Goal: Task Accomplishment & Management: Complete application form

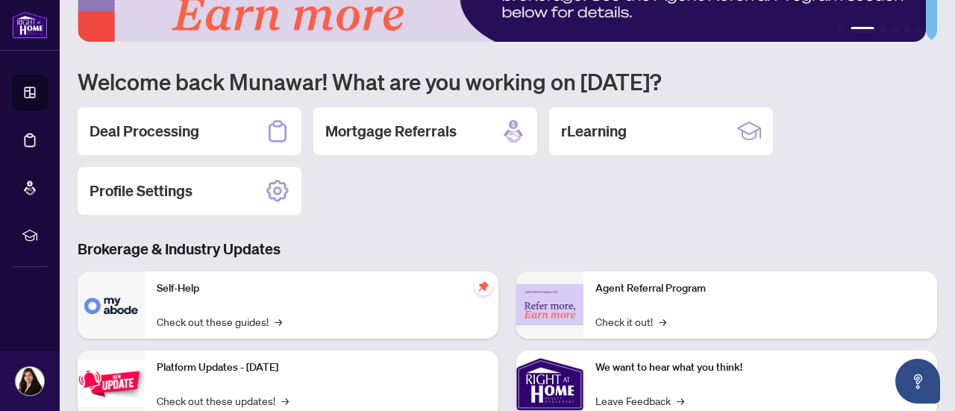
scroll to position [1, 0]
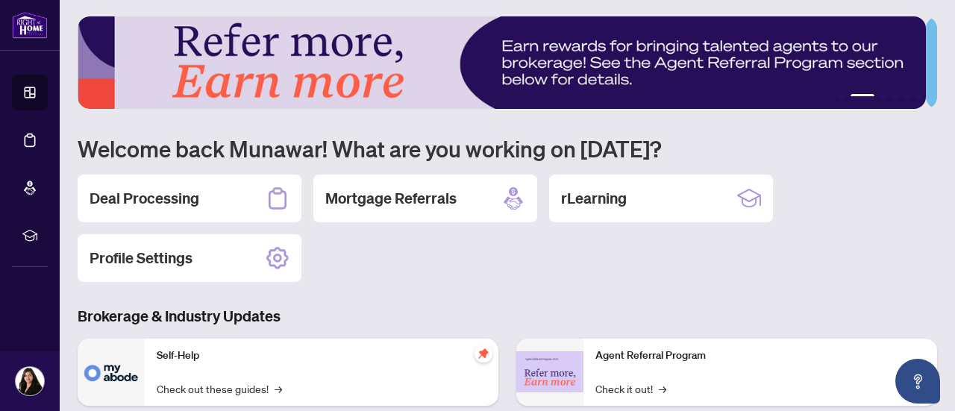
click at [144, 190] on h2 "Deal Processing" at bounding box center [145, 198] width 110 height 21
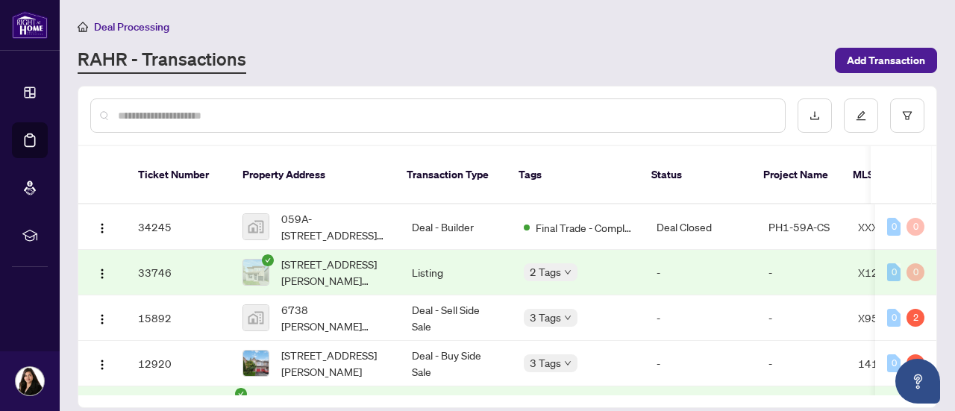
click at [899, 62] on span "Add Transaction" at bounding box center [886, 61] width 78 height 24
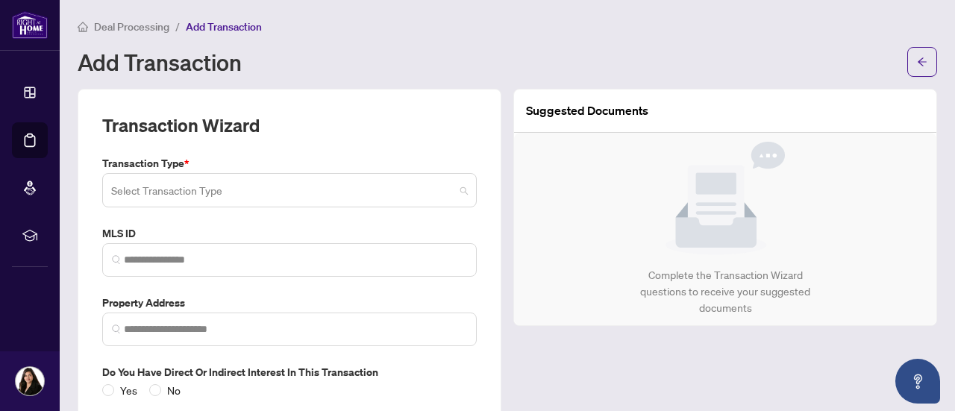
click at [456, 185] on span at bounding box center [289, 190] width 357 height 28
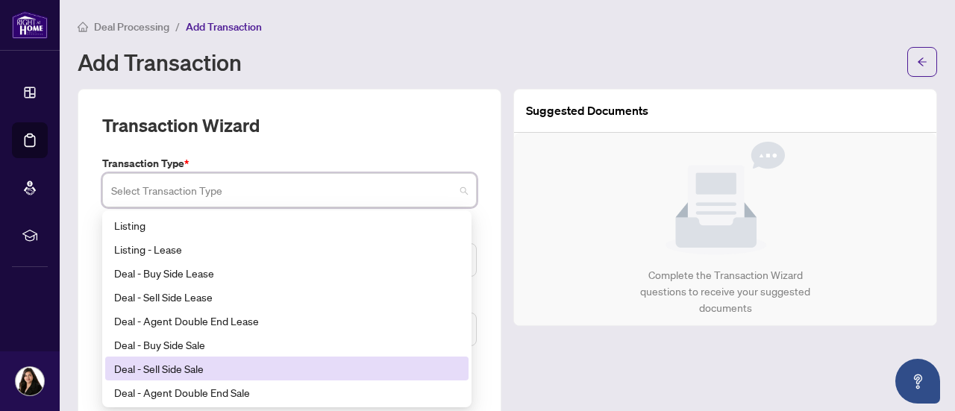
click at [245, 372] on div "Deal - Sell Side Sale" at bounding box center [287, 368] width 346 height 16
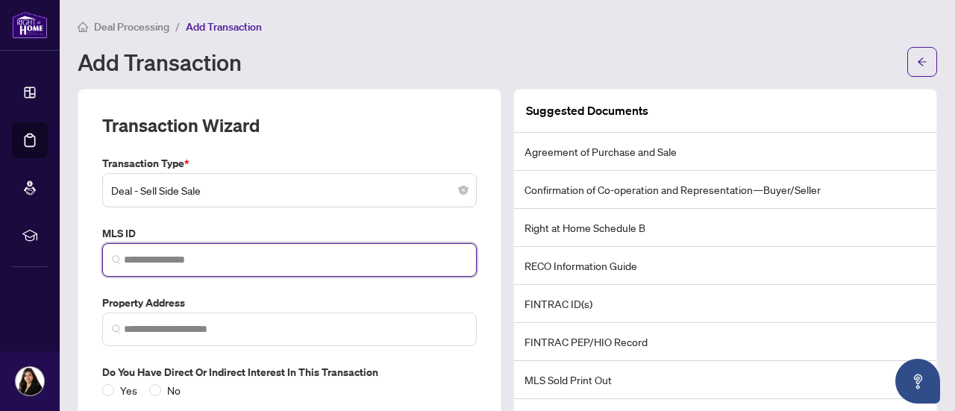
click at [278, 257] on input "search" at bounding box center [295, 260] width 343 height 16
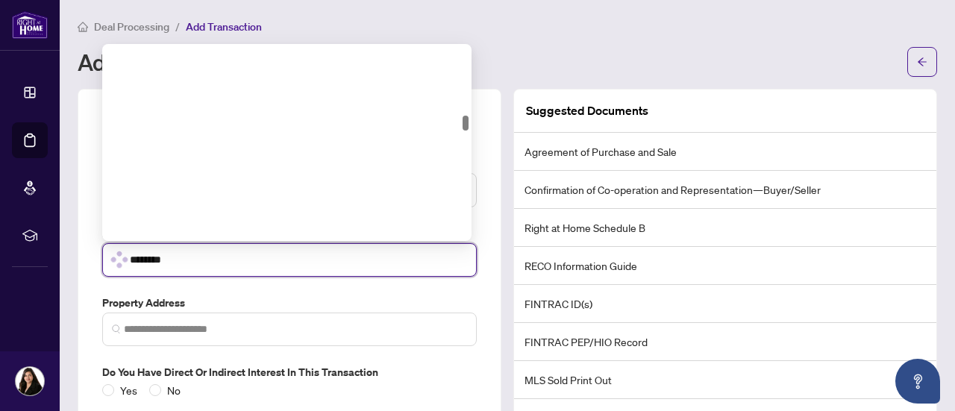
scroll to position [963, 0]
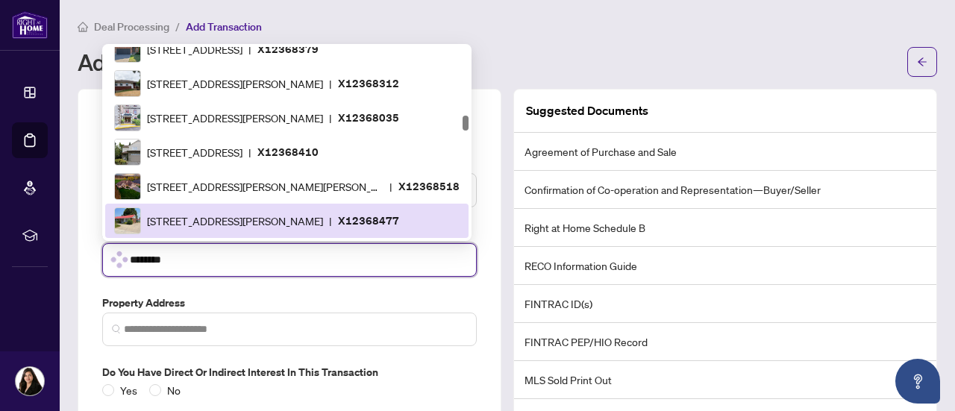
type input "*********"
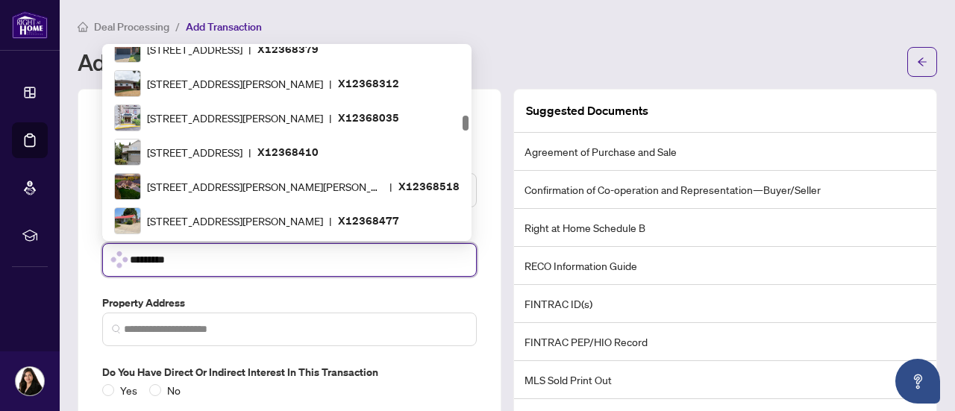
scroll to position [0, 0]
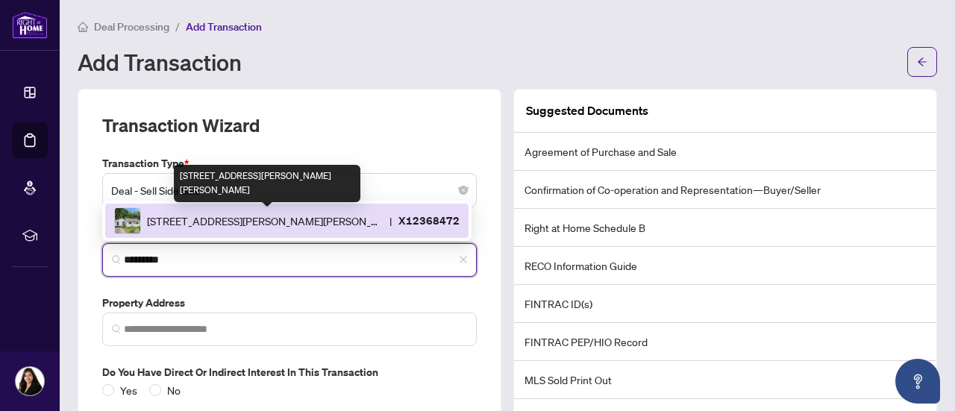
click at [279, 217] on span "[STREET_ADDRESS][PERSON_NAME][PERSON_NAME]" at bounding box center [265, 221] width 237 height 16
type input "**********"
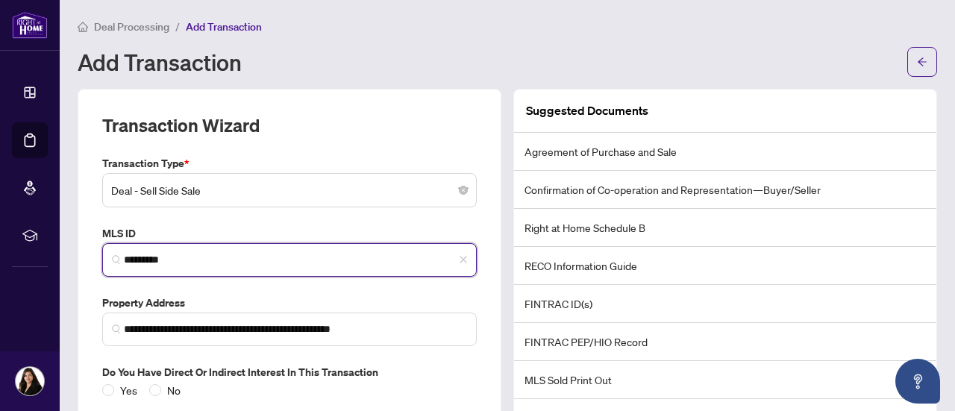
scroll to position [88, 0]
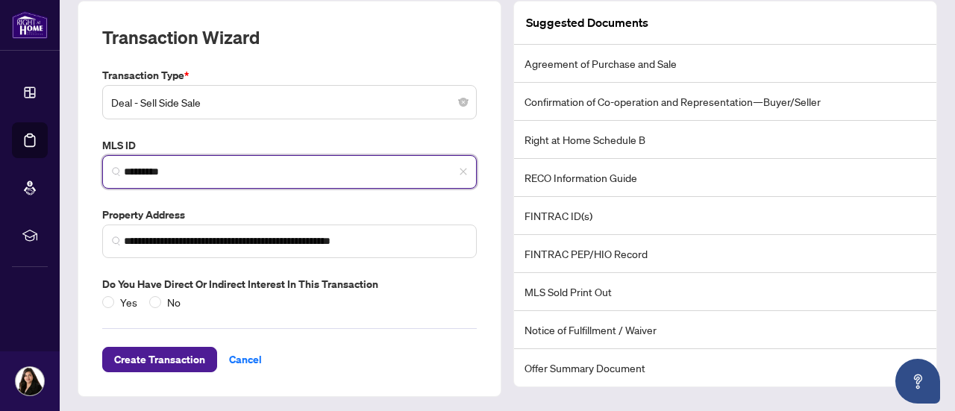
type input "*********"
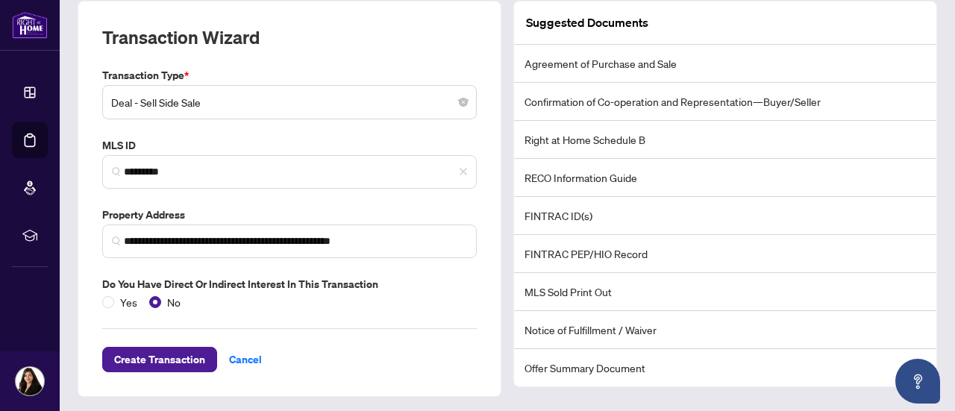
click at [134, 352] on span "Create Transaction" at bounding box center [159, 360] width 91 height 24
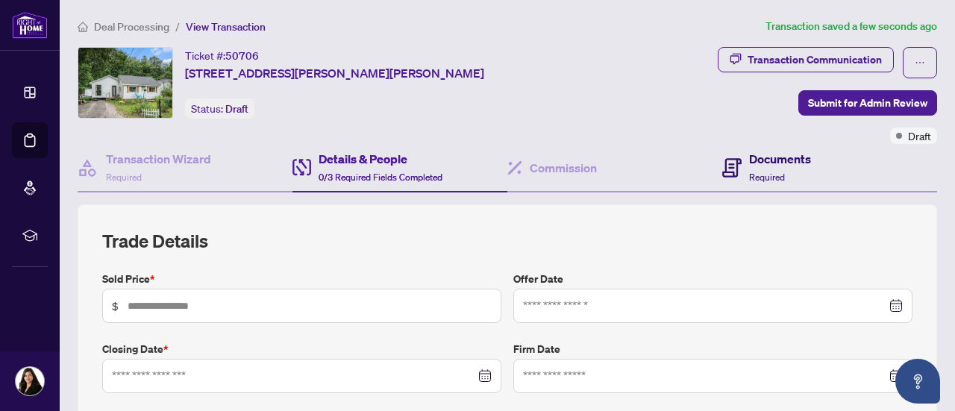
click at [770, 168] on div "Documents Required" at bounding box center [780, 167] width 62 height 35
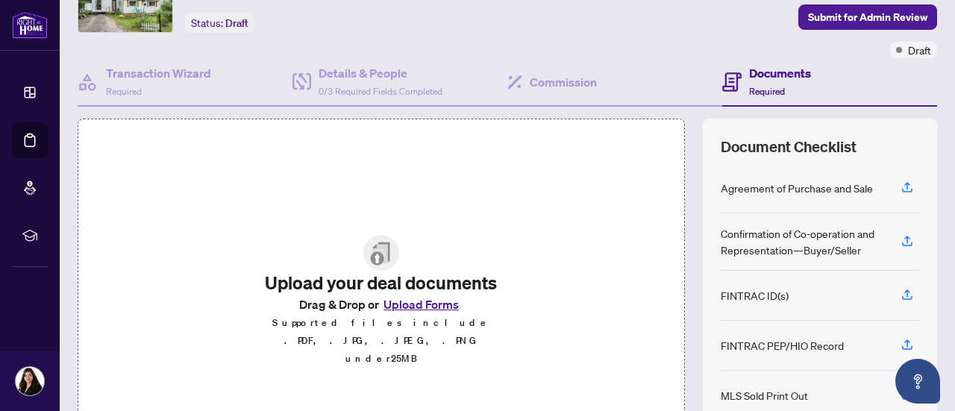
scroll to position [189, 0]
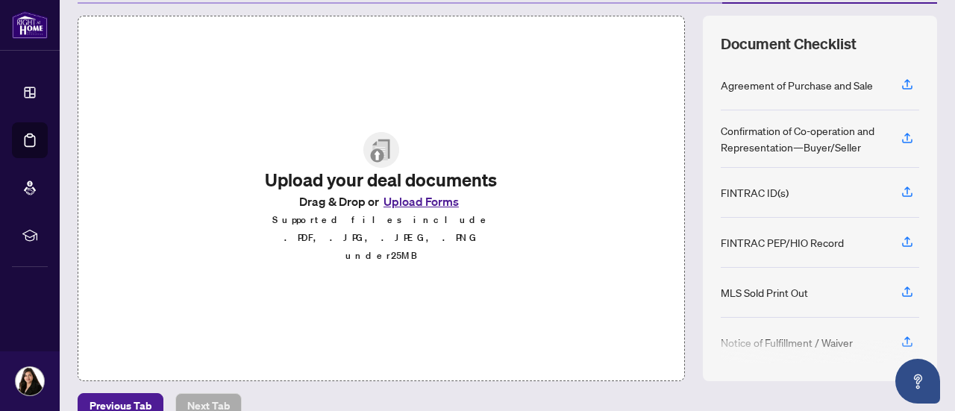
click at [411, 211] on button "Upload Forms" at bounding box center [421, 201] width 84 height 19
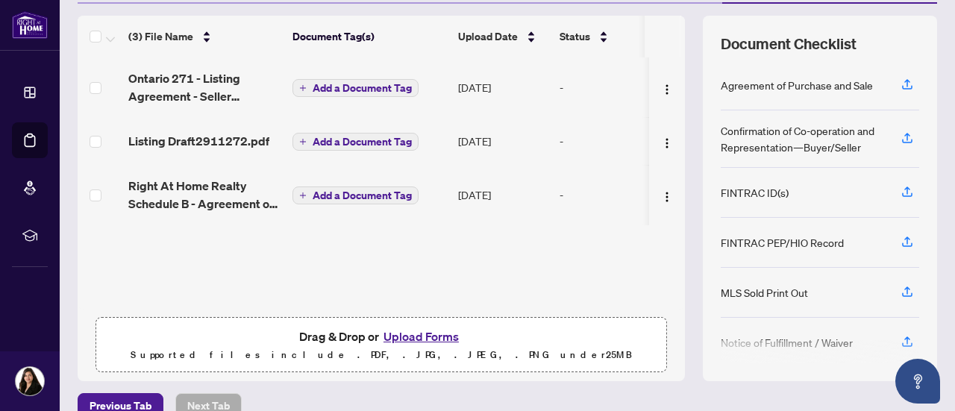
click at [375, 87] on span "Add a Document Tag" at bounding box center [362, 88] width 99 height 10
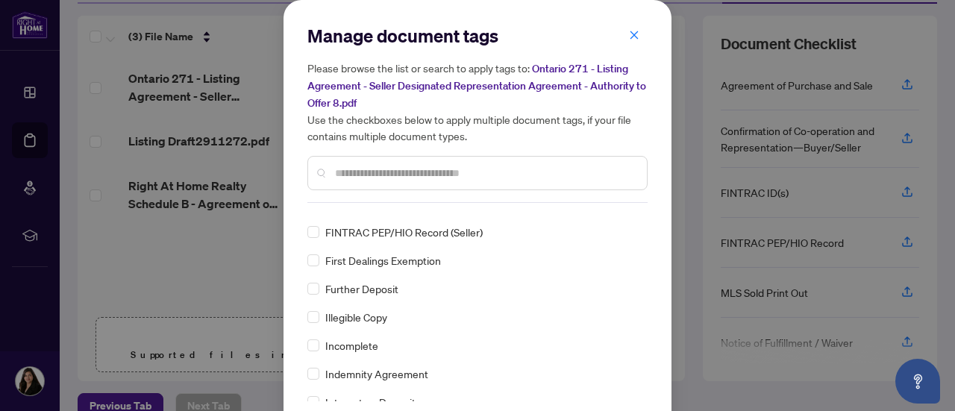
scroll to position [1778, 0]
click at [446, 171] on input "text" at bounding box center [485, 173] width 300 height 16
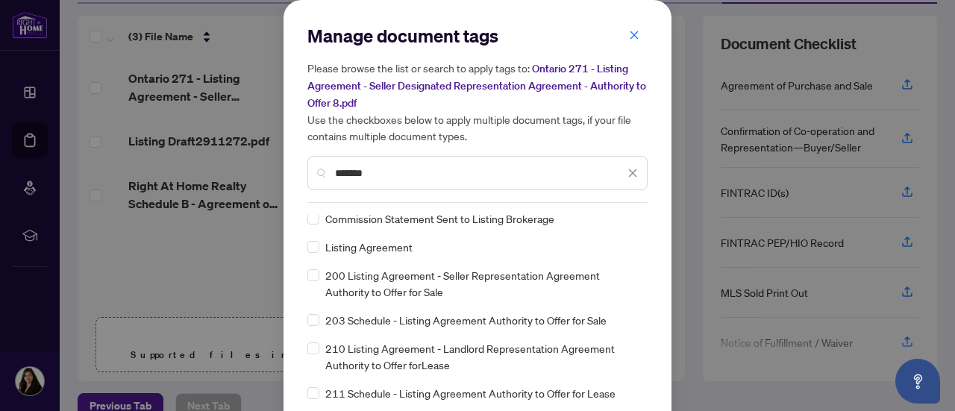
scroll to position [0, 0]
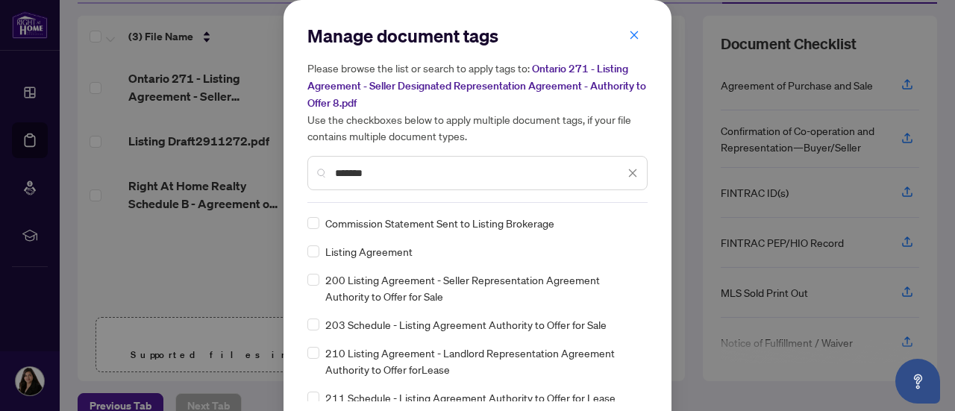
type input "*******"
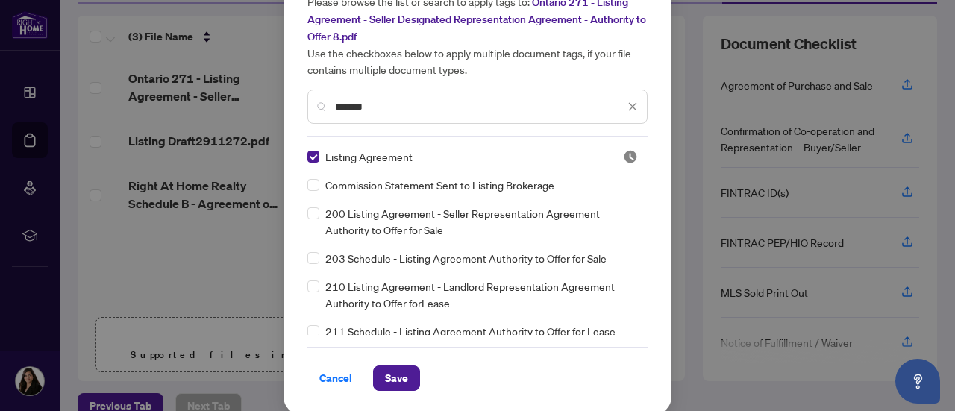
click at [396, 375] on span "Save" at bounding box center [396, 378] width 23 height 24
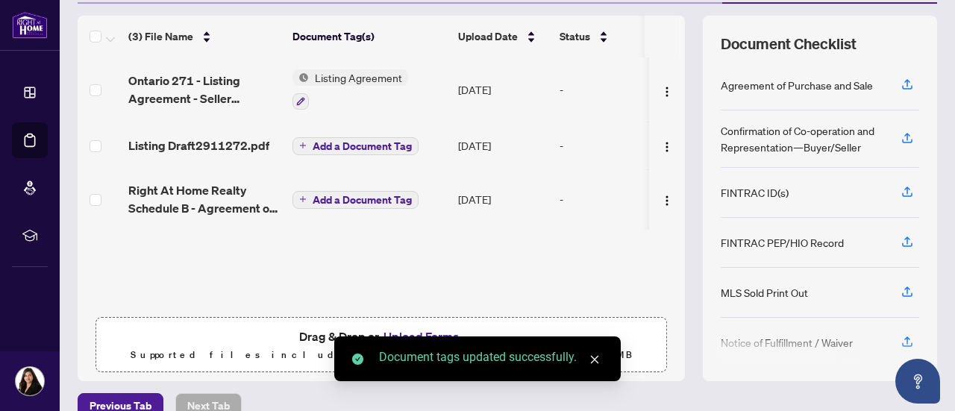
click at [331, 202] on span "Add a Document Tag" at bounding box center [362, 200] width 99 height 10
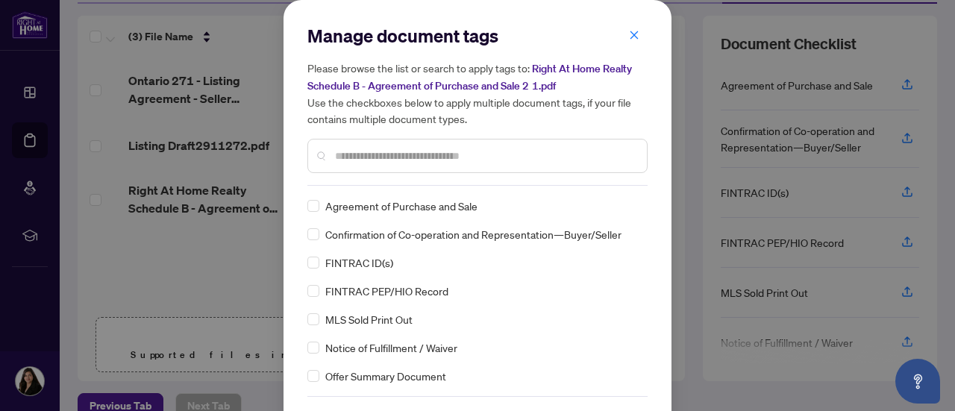
click at [453, 154] on input "text" at bounding box center [485, 156] width 300 height 16
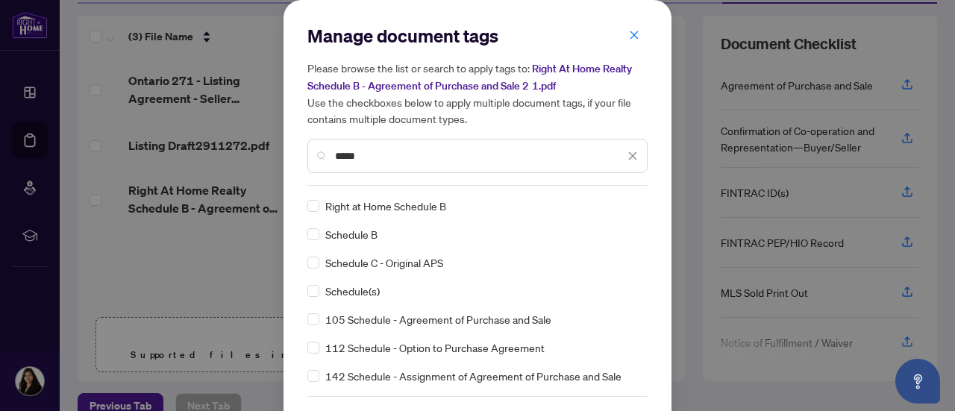
type input "*****"
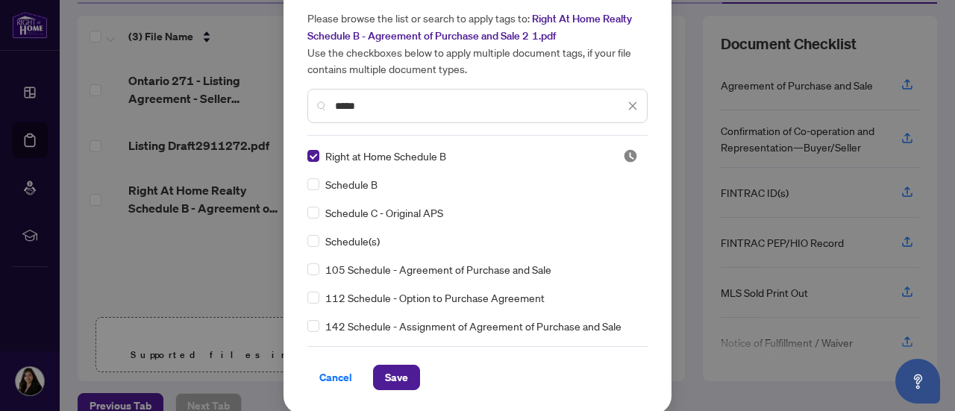
click at [388, 372] on span "Save" at bounding box center [396, 378] width 23 height 24
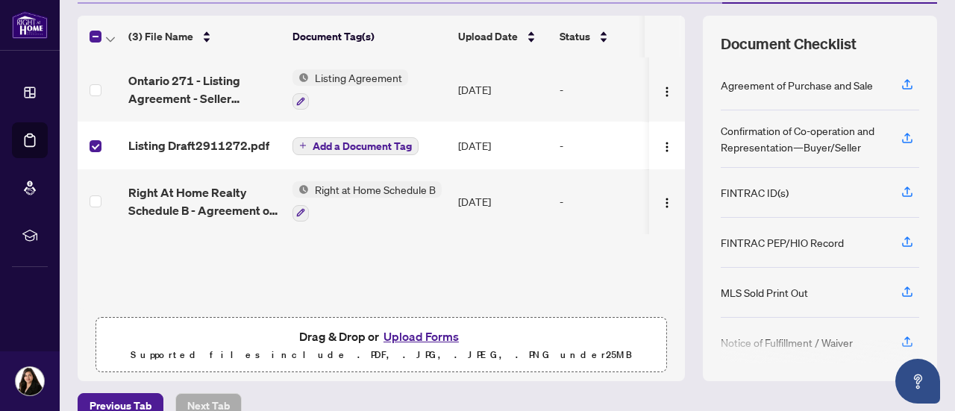
click at [661, 146] on img "button" at bounding box center [667, 147] width 12 height 12
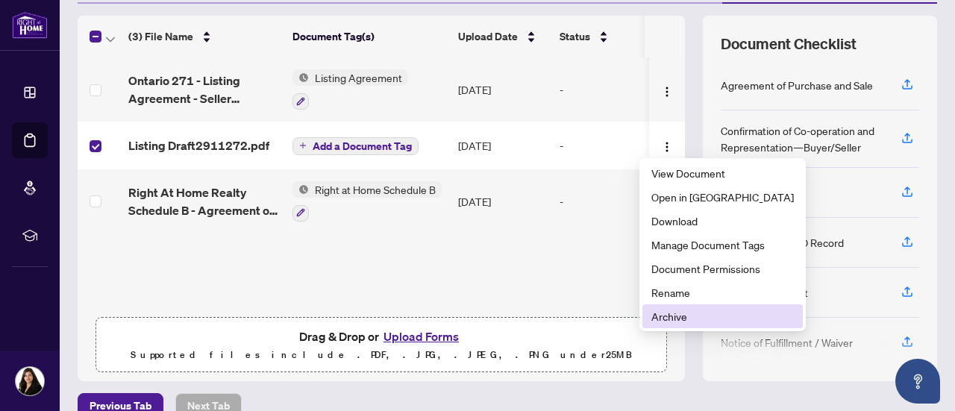
click at [685, 320] on span "Archive" at bounding box center [723, 316] width 143 height 16
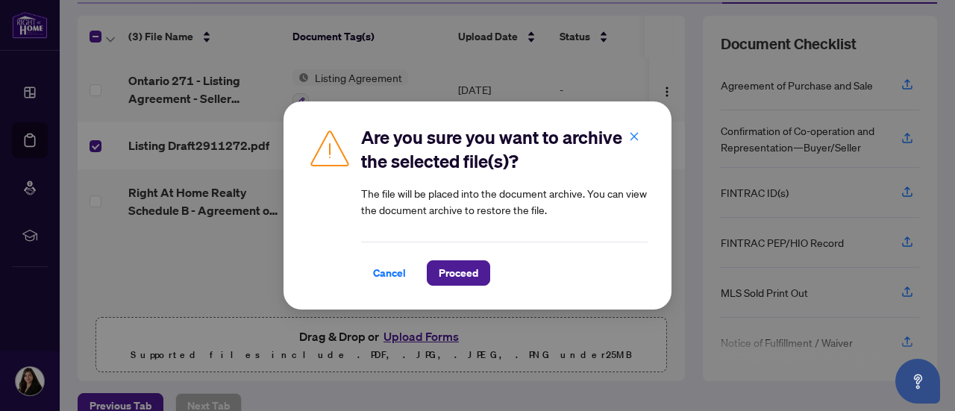
click at [467, 280] on span "Proceed" at bounding box center [459, 273] width 40 height 24
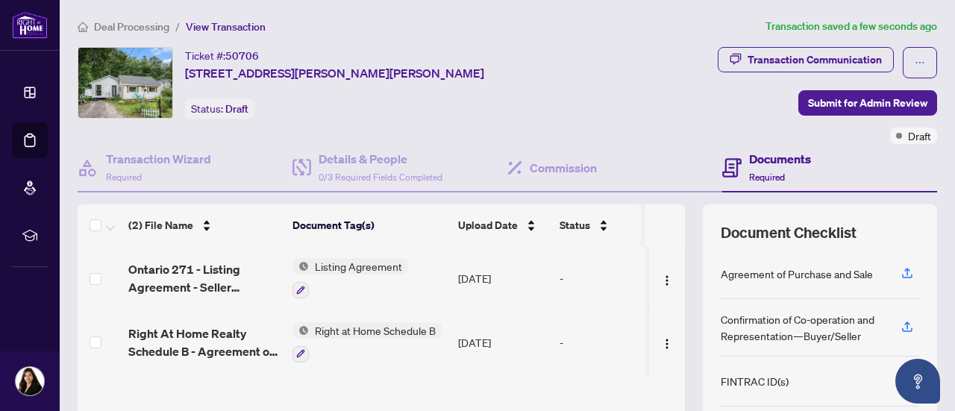
scroll to position [212, 0]
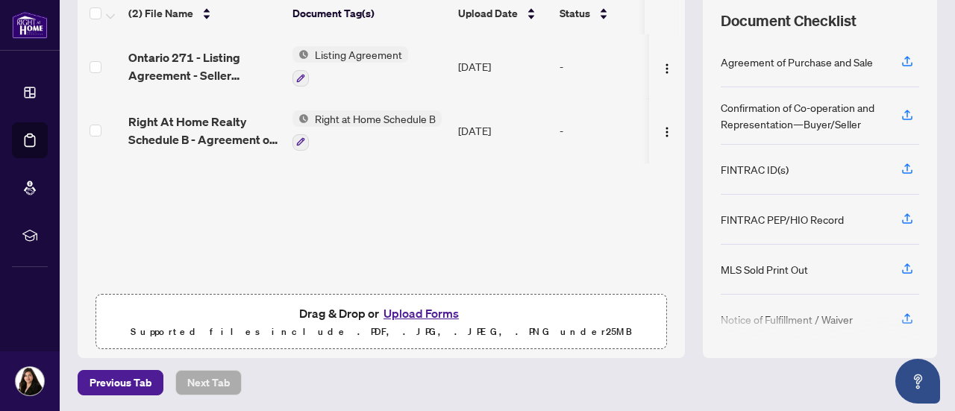
click at [413, 313] on button "Upload Forms" at bounding box center [421, 313] width 84 height 19
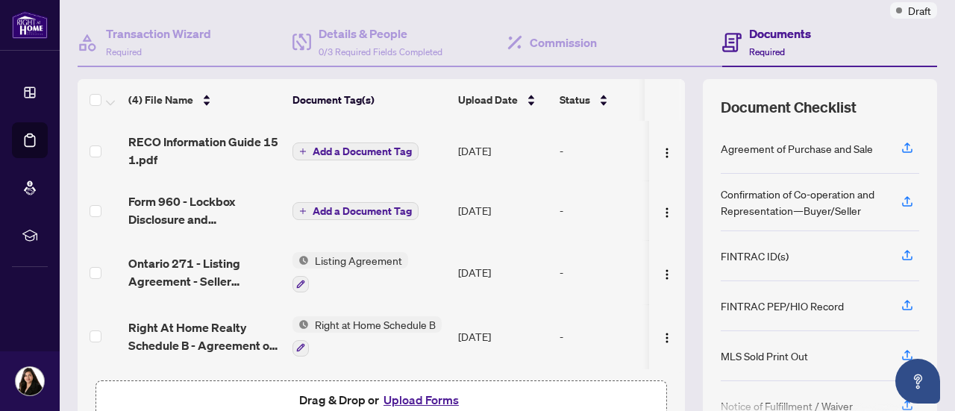
scroll to position [128, 0]
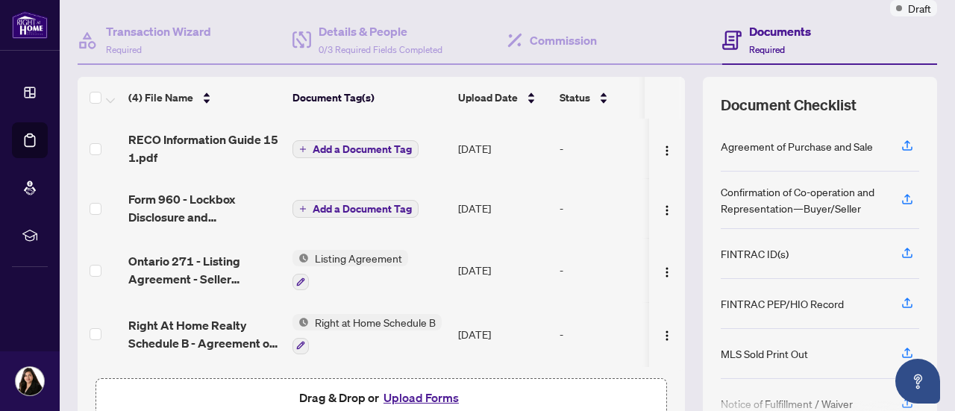
click at [328, 213] on span "Add a Document Tag" at bounding box center [362, 209] width 99 height 10
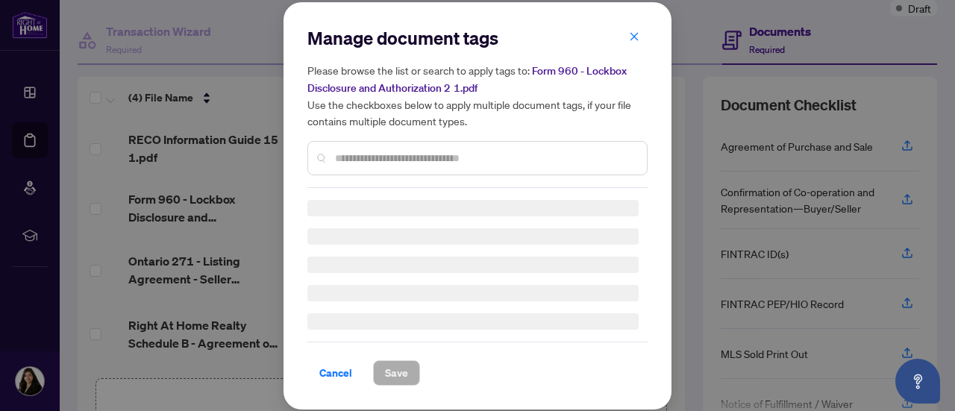
click at [393, 157] on input "text" at bounding box center [485, 158] width 300 height 16
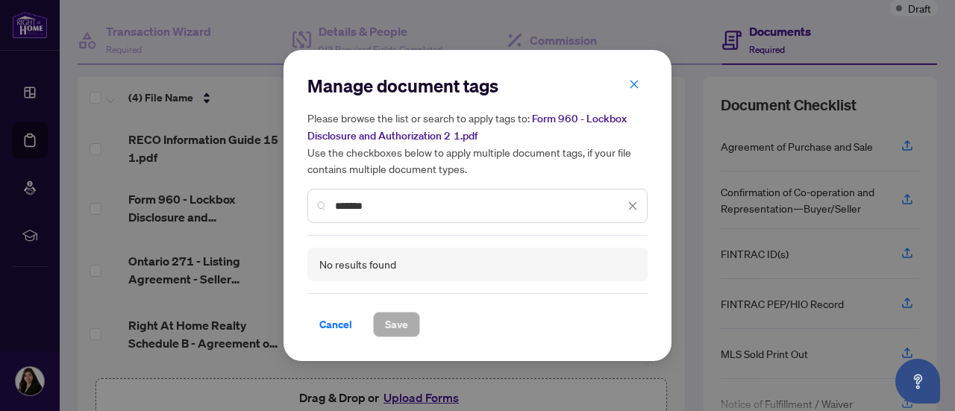
click at [393, 157] on h5 "Please browse the list or search to apply tags to: Form 960 - Lockbox Disclosur…" at bounding box center [477, 143] width 340 height 67
click at [427, 202] on input "*******" at bounding box center [480, 206] width 290 height 16
type input "*"
type input "***"
click at [637, 90] on icon "close" at bounding box center [634, 84] width 10 height 10
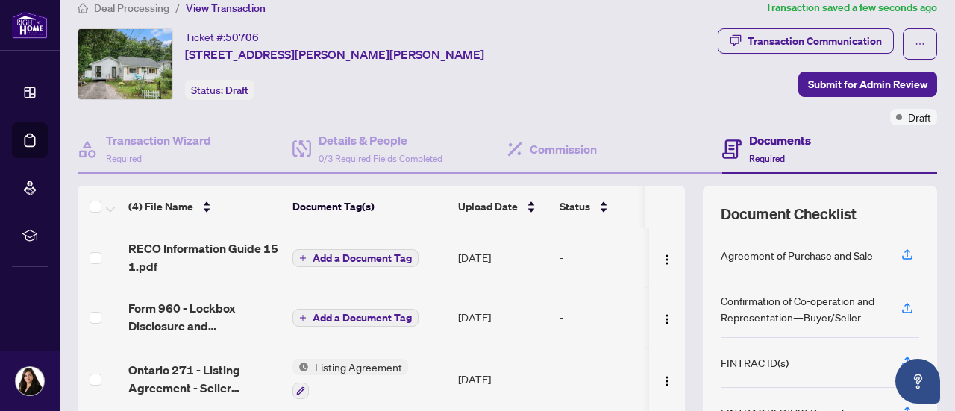
scroll to position [0, 0]
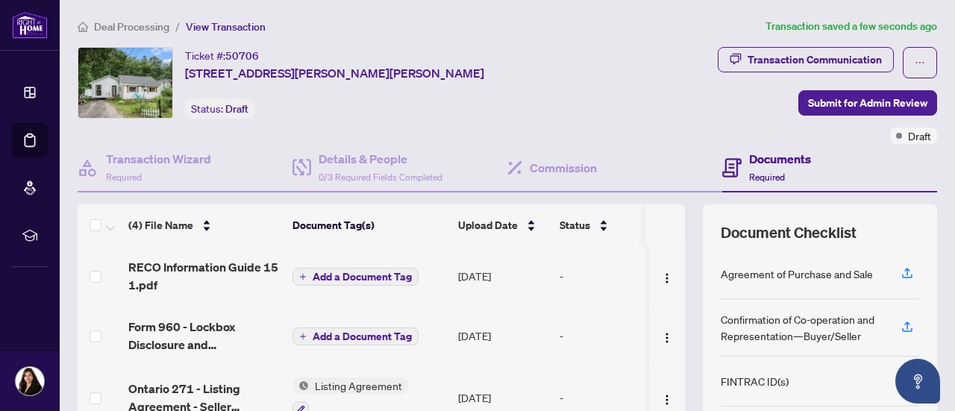
click at [858, 102] on span "Submit for Admin Review" at bounding box center [867, 103] width 119 height 24
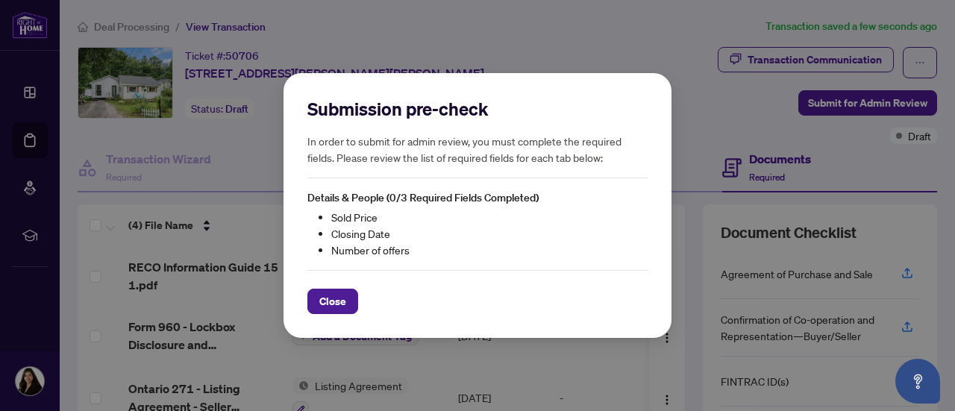
click at [333, 307] on span "Close" at bounding box center [332, 302] width 27 height 24
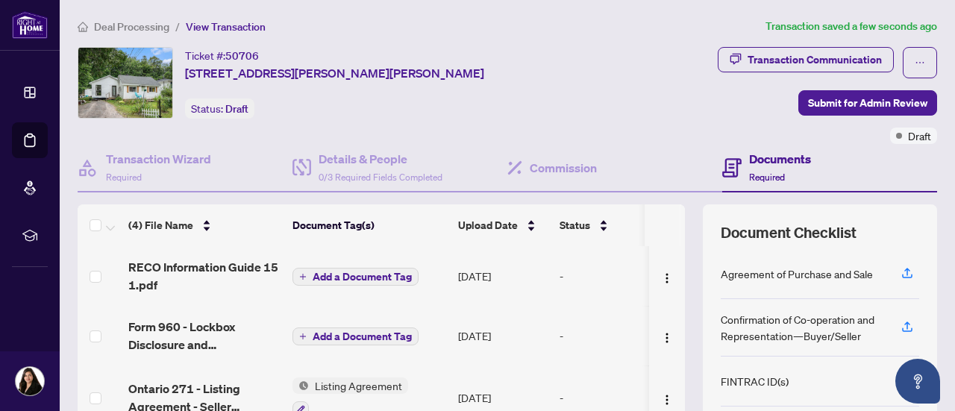
click at [838, 96] on span "Submit for Admin Review" at bounding box center [867, 103] width 119 height 24
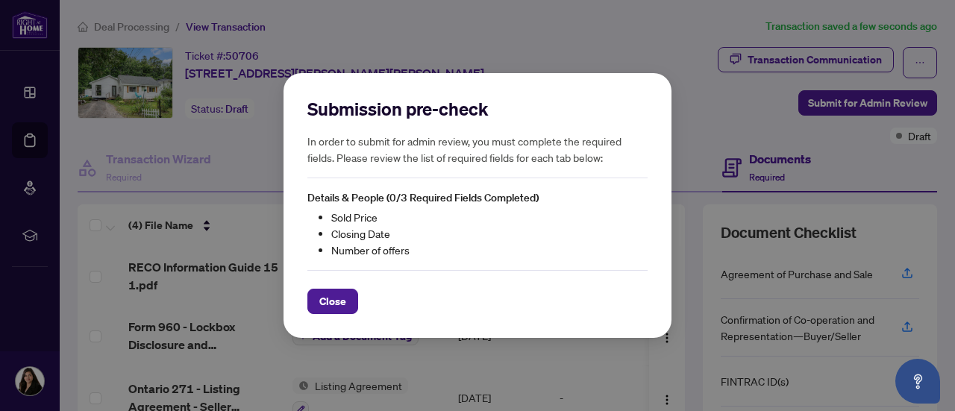
click at [338, 307] on span "Close" at bounding box center [332, 302] width 27 height 24
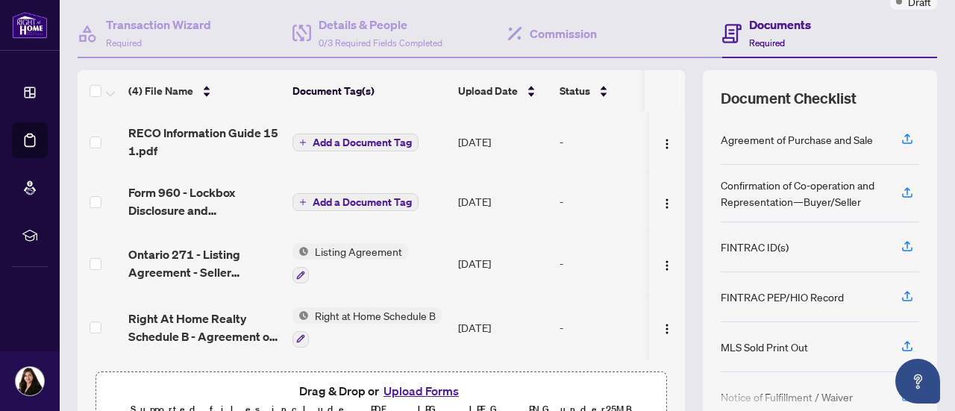
scroll to position [212, 0]
